Goal: Task Accomplishment & Management: Manage account settings

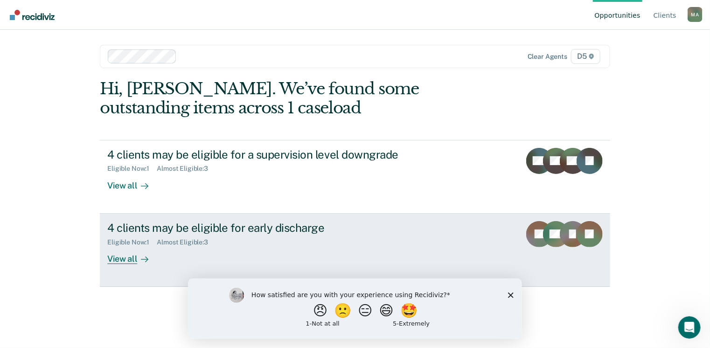
click at [133, 263] on div "View all" at bounding box center [133, 255] width 52 height 18
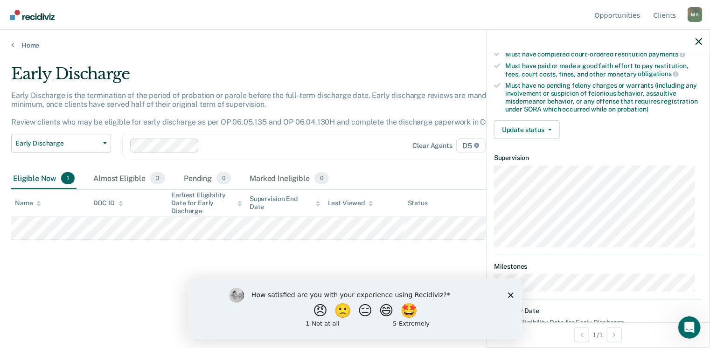
scroll to position [177, 0]
click at [541, 127] on button "Update status" at bounding box center [527, 129] width 66 height 19
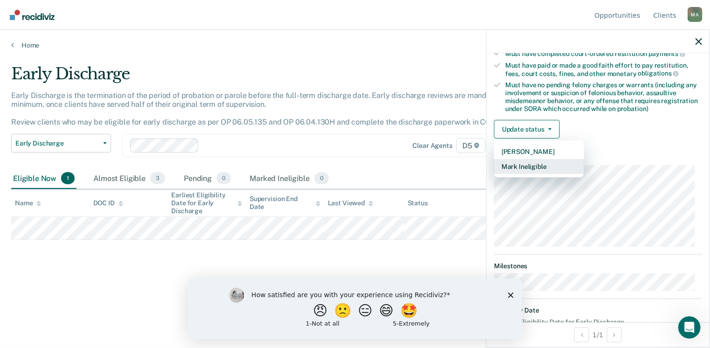
click at [557, 164] on button "Mark Ineligible" at bounding box center [539, 166] width 90 height 15
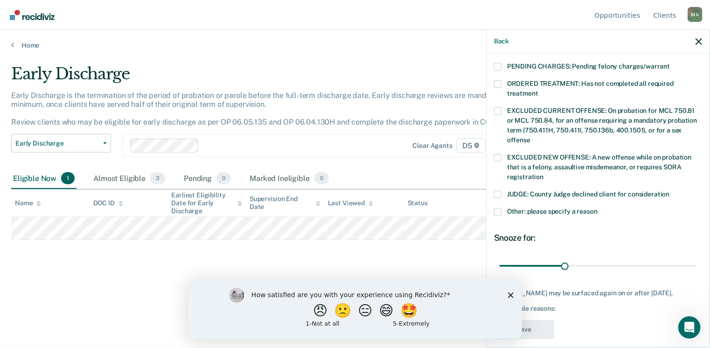
scroll to position [305, 0]
click at [500, 190] on span at bounding box center [497, 193] width 7 height 7
click at [670, 190] on input "JUDGE: County Judge declined client for consideration" at bounding box center [670, 190] width 0 height 0
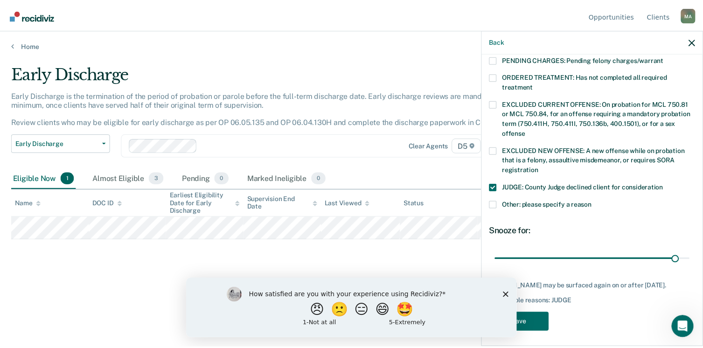
scroll to position [304, 0]
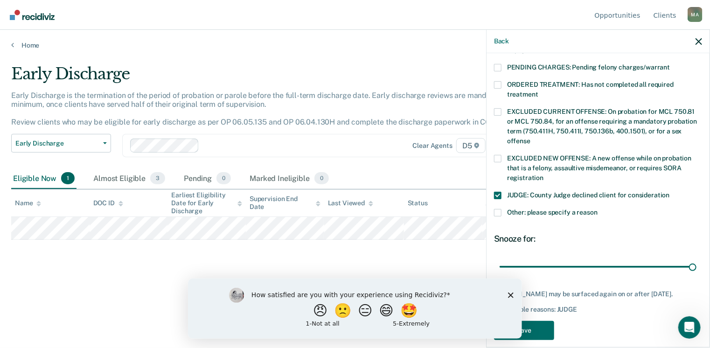
type input "90"
click at [510, 294] on icon "Close survey" at bounding box center [511, 295] width 6 height 6
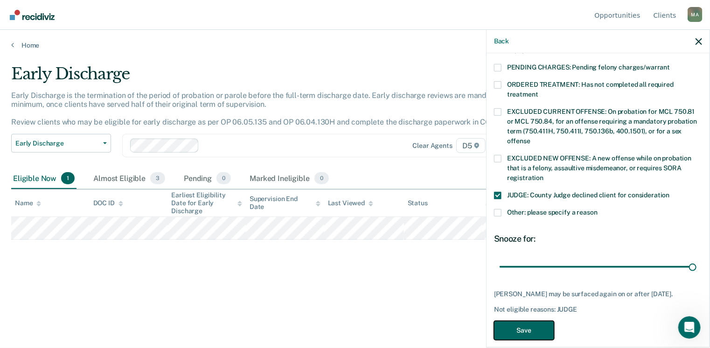
click at [528, 324] on button "Save" at bounding box center [524, 330] width 60 height 19
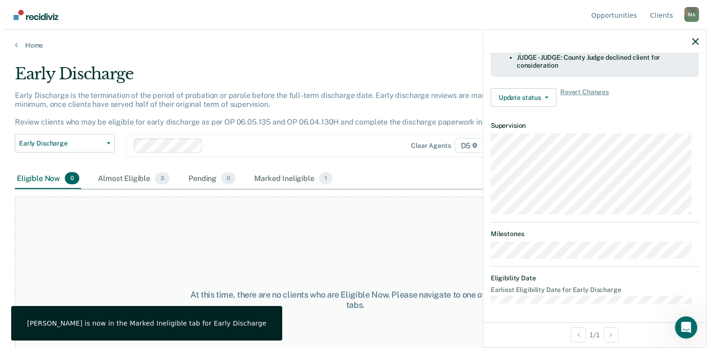
scroll to position [290, 0]
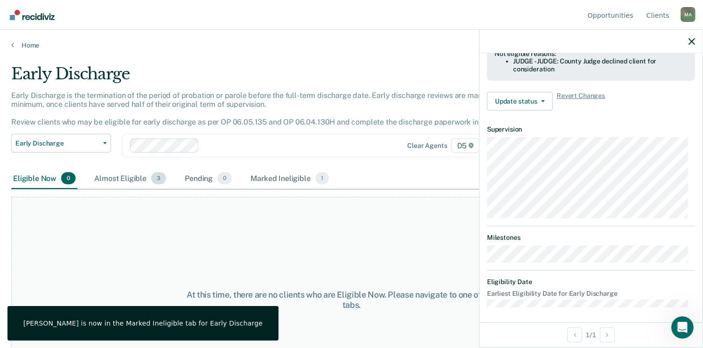
click at [151, 179] on span "3" at bounding box center [158, 178] width 15 height 12
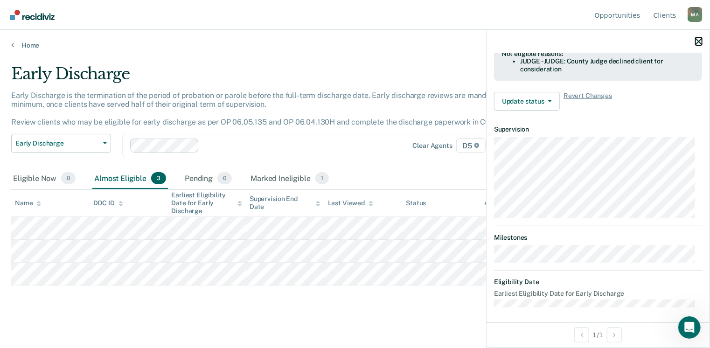
click at [700, 43] on icon "button" at bounding box center [699, 41] width 7 height 7
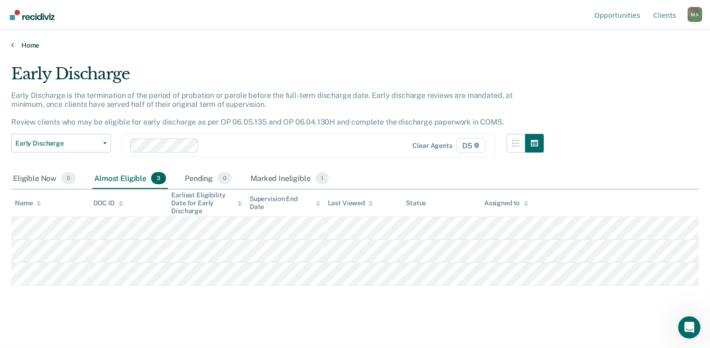
click at [12, 46] on icon at bounding box center [12, 44] width 3 height 7
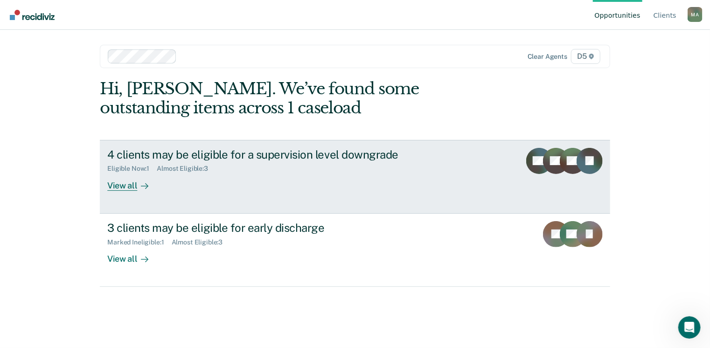
click at [127, 186] on div "View all" at bounding box center [133, 182] width 52 height 18
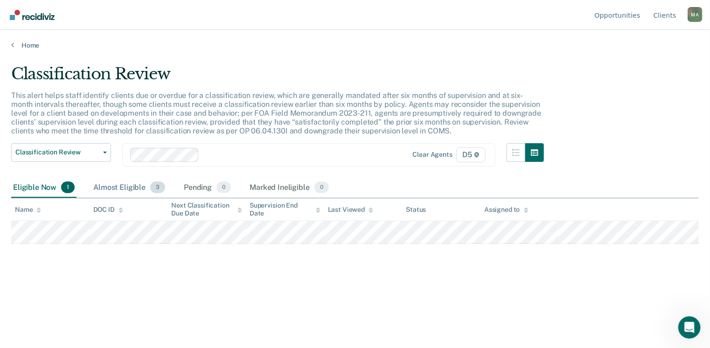
click at [127, 186] on div "Almost Eligible 3" at bounding box center [129, 188] width 76 height 21
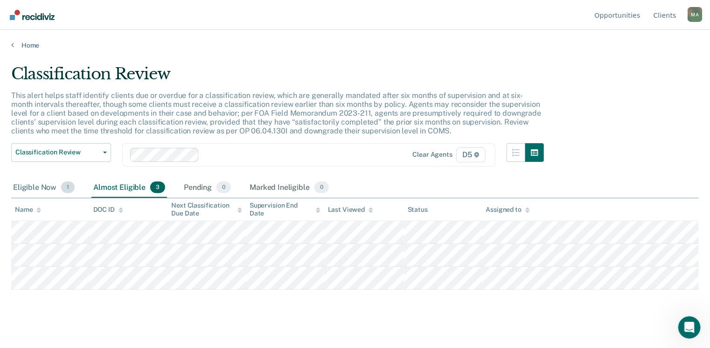
click at [47, 184] on div "Eligible Now 1" at bounding box center [43, 188] width 65 height 21
